Goal: Browse casually

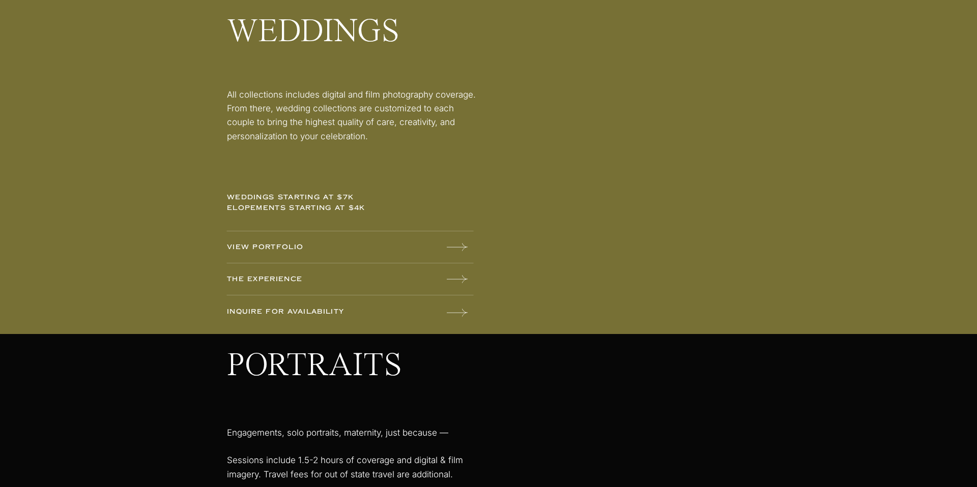
scroll to position [1381, 0]
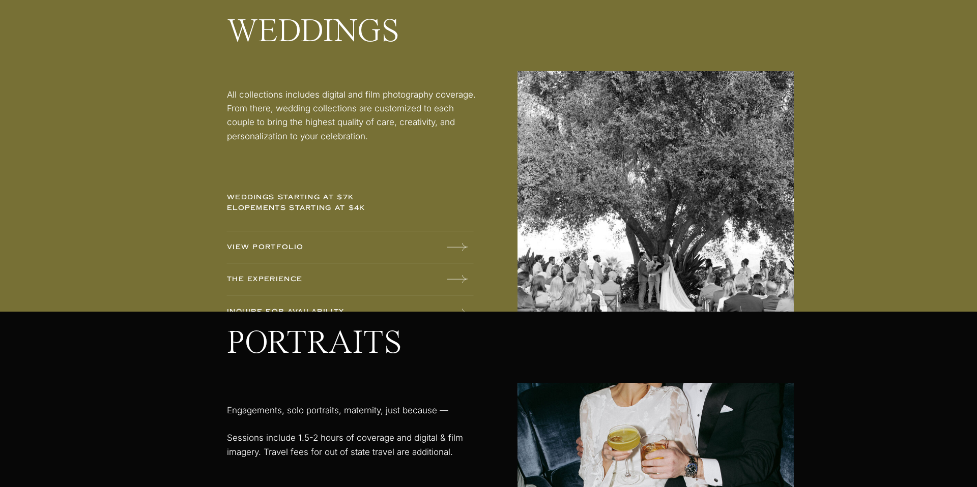
click at [265, 252] on p "VIEW PORTFOLIO" at bounding box center [306, 247] width 159 height 11
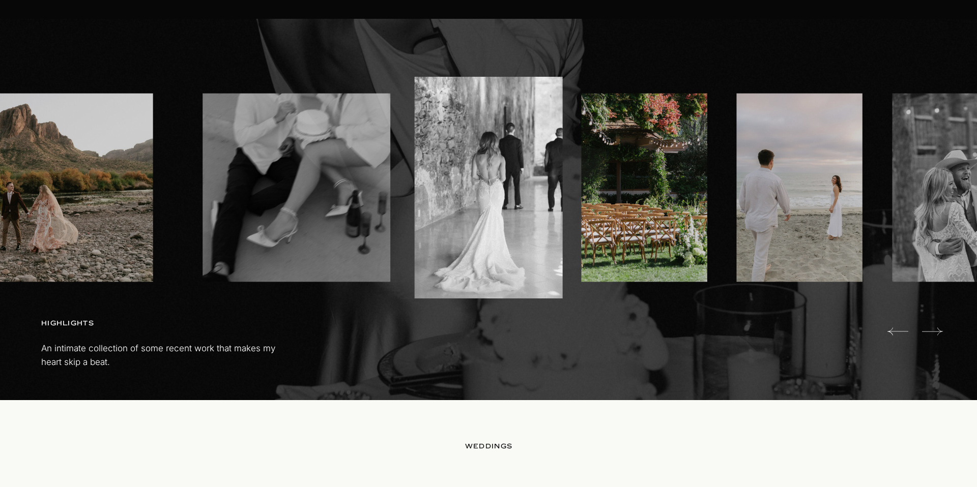
scroll to position [614, 0]
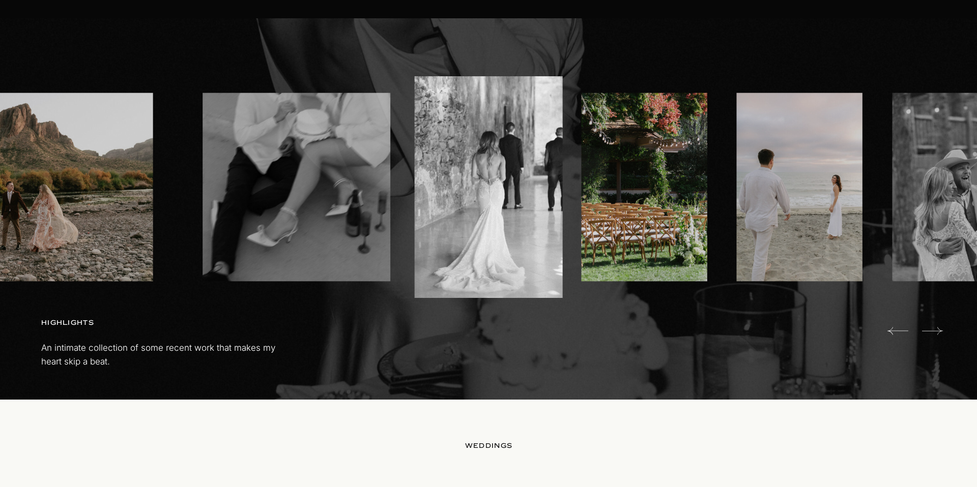
click at [940, 333] on icon at bounding box center [932, 331] width 21 height 20
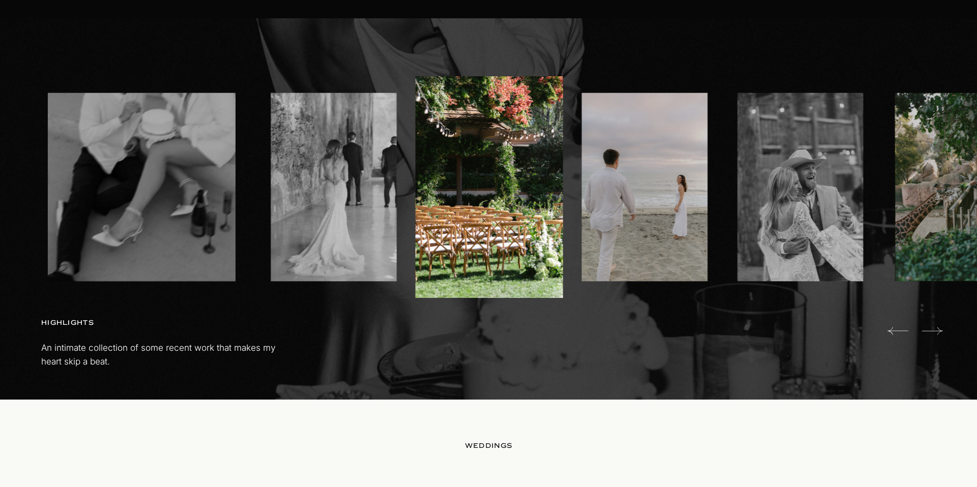
click at [940, 333] on icon at bounding box center [932, 331] width 21 height 20
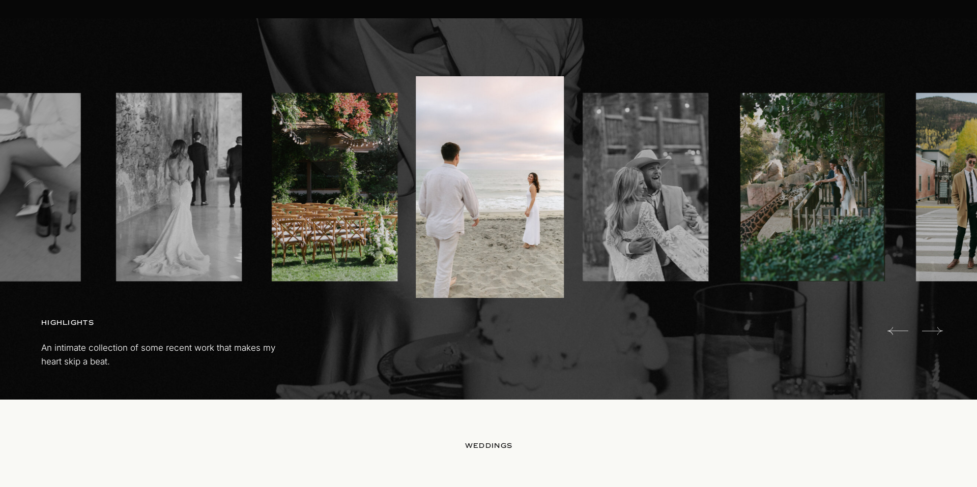
click at [940, 333] on icon at bounding box center [932, 331] width 21 height 20
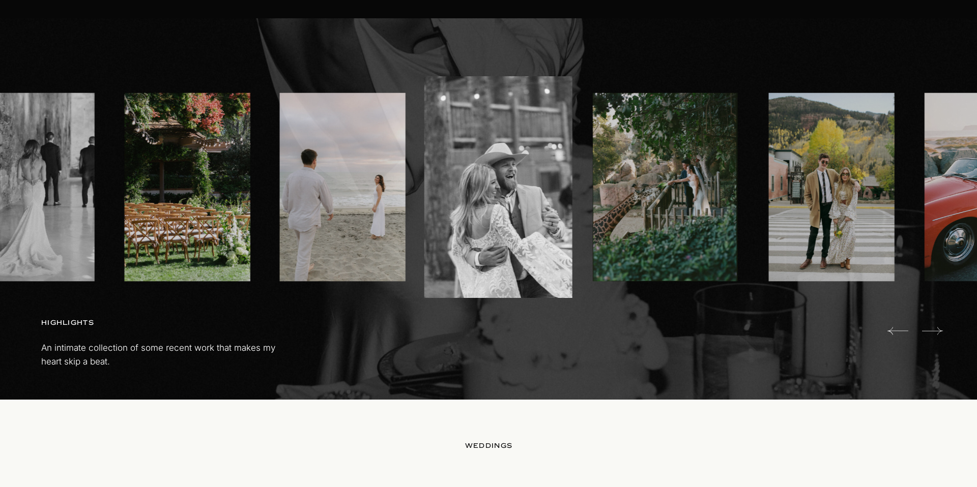
click at [940, 333] on icon at bounding box center [932, 331] width 21 height 20
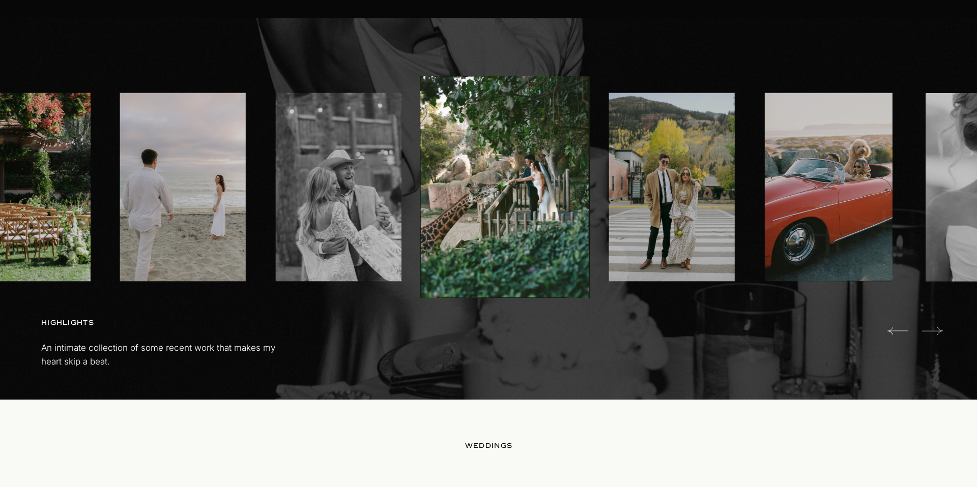
click at [940, 333] on icon at bounding box center [932, 331] width 21 height 20
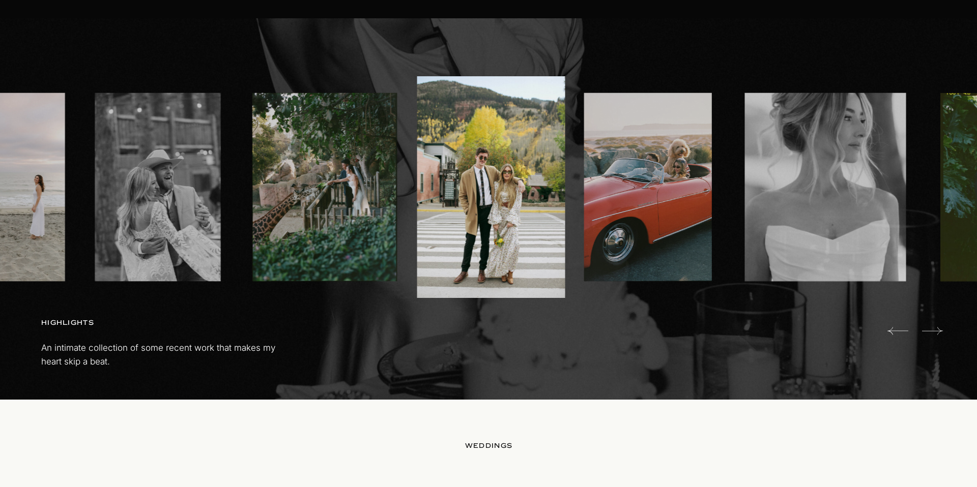
click at [940, 333] on icon at bounding box center [932, 331] width 21 height 20
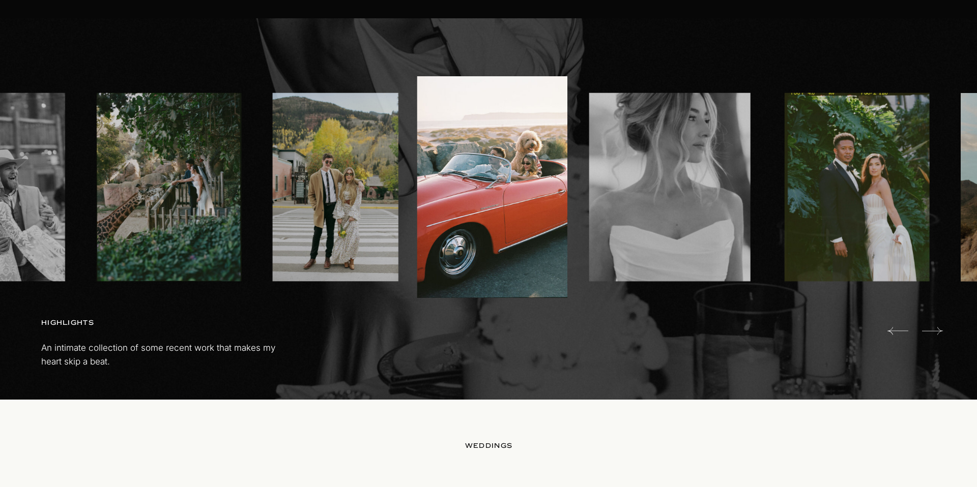
click at [940, 333] on icon at bounding box center [932, 331] width 21 height 20
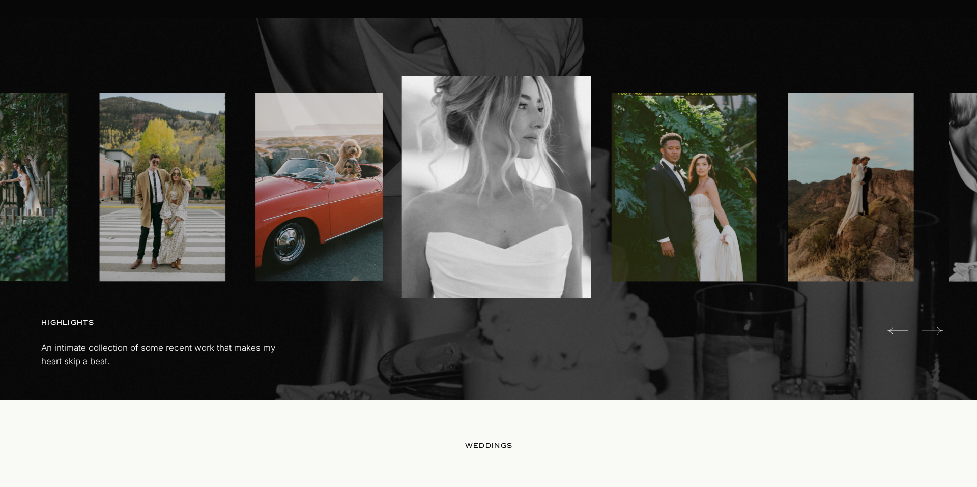
click at [940, 333] on icon at bounding box center [932, 331] width 21 height 20
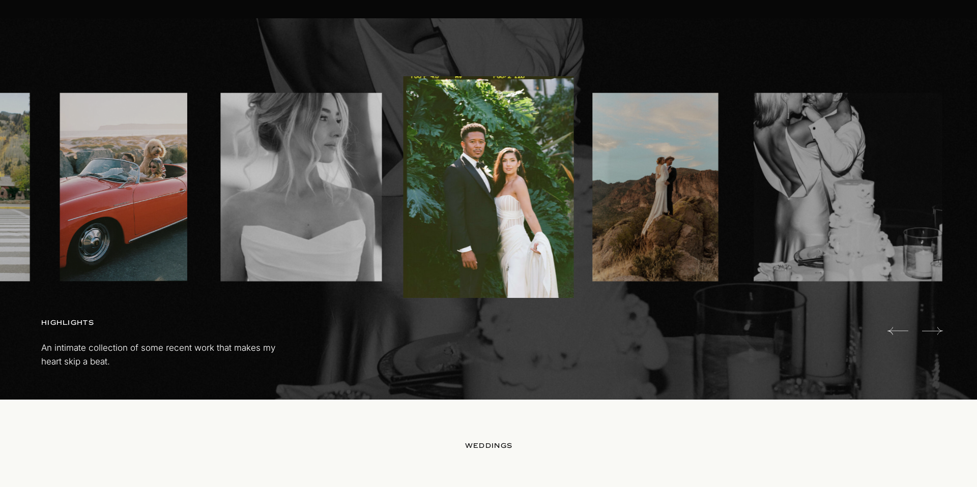
click at [940, 333] on icon at bounding box center [932, 331] width 21 height 20
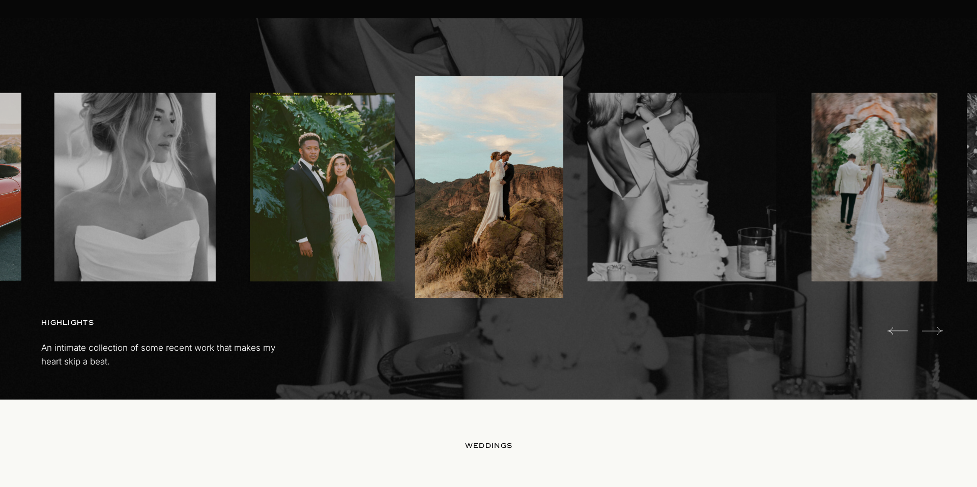
click at [940, 333] on icon at bounding box center [932, 331] width 21 height 20
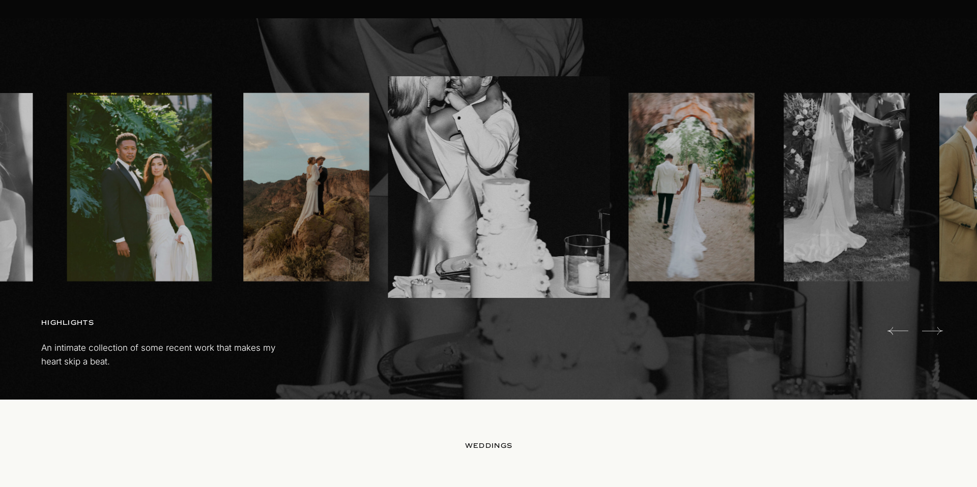
click at [940, 333] on icon at bounding box center [932, 331] width 21 height 20
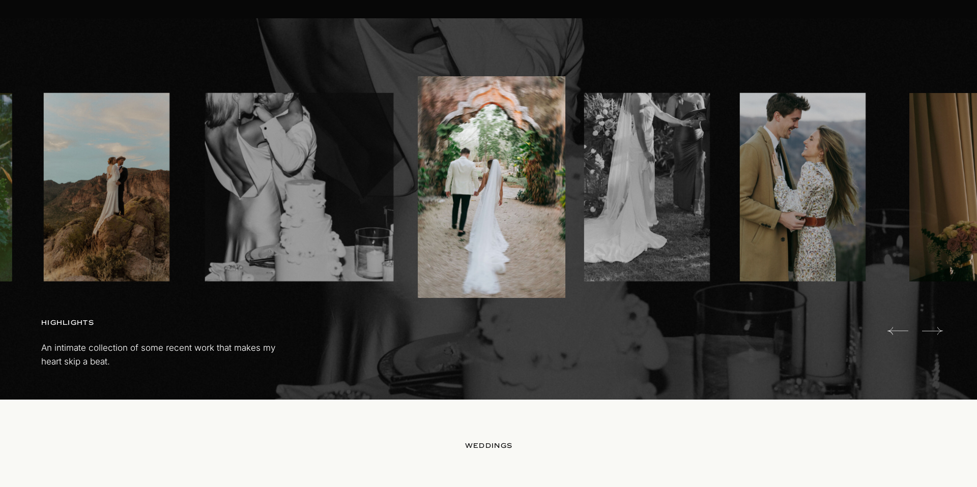
click at [940, 333] on icon at bounding box center [932, 331] width 21 height 20
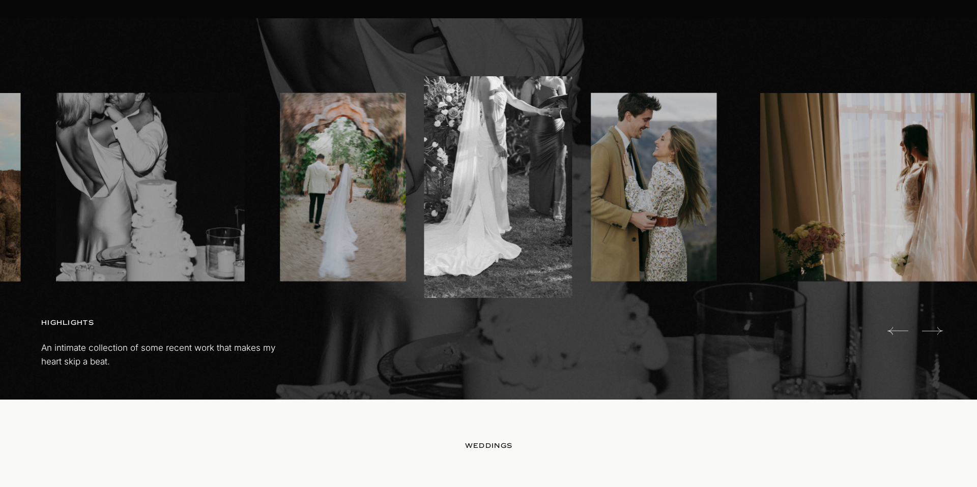
click at [940, 333] on icon at bounding box center [932, 331] width 21 height 20
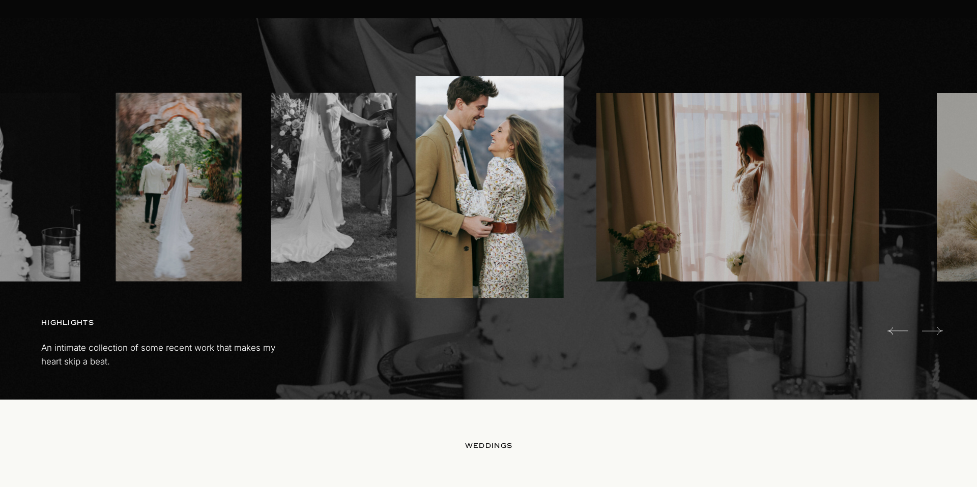
click at [938, 333] on icon at bounding box center [932, 331] width 21 height 20
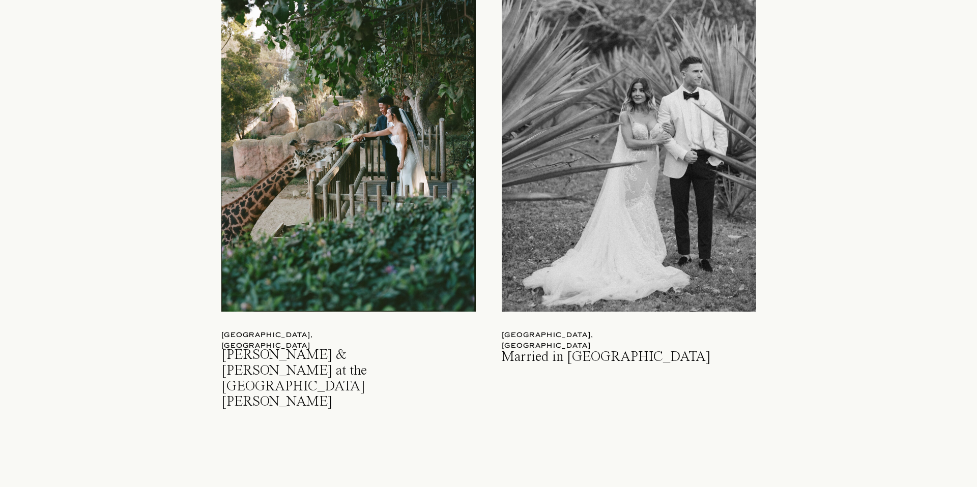
scroll to position [1129, 0]
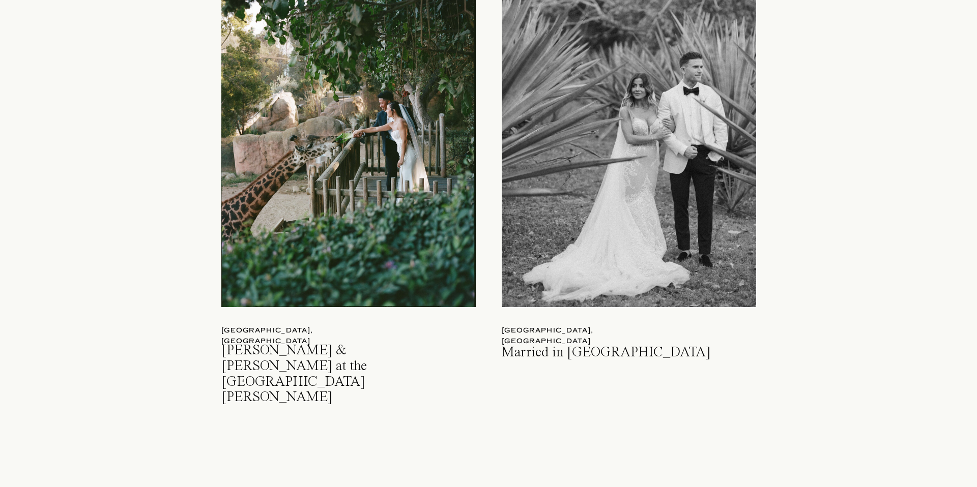
click at [434, 214] on div at bounding box center [348, 141] width 254 height 333
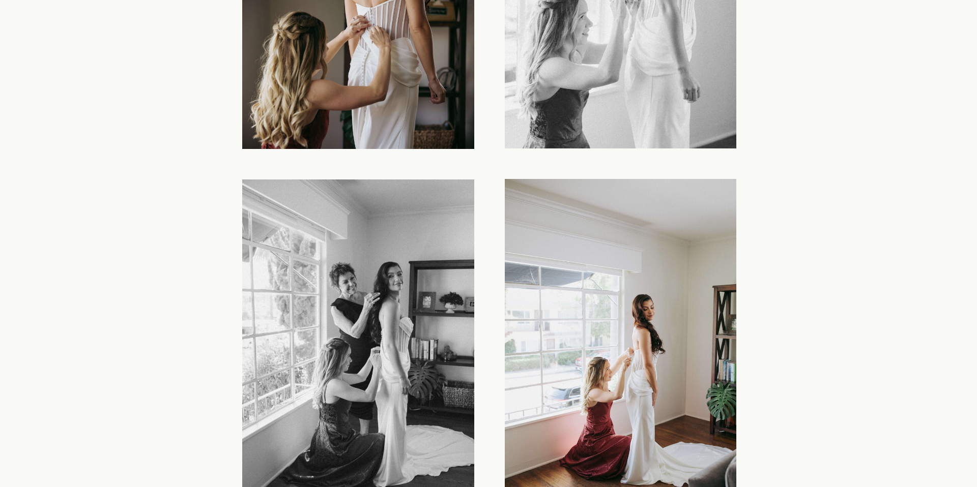
scroll to position [2307, 0]
